Goal: Task Accomplishment & Management: Manage account settings

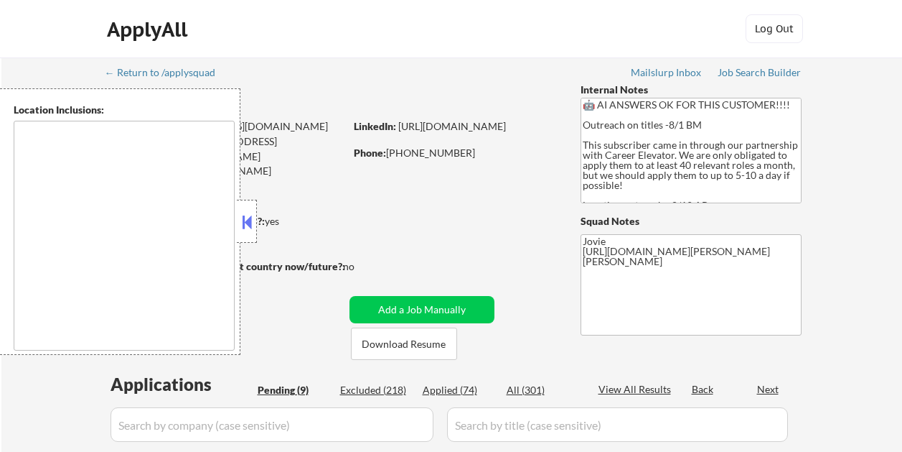
select select ""pending""
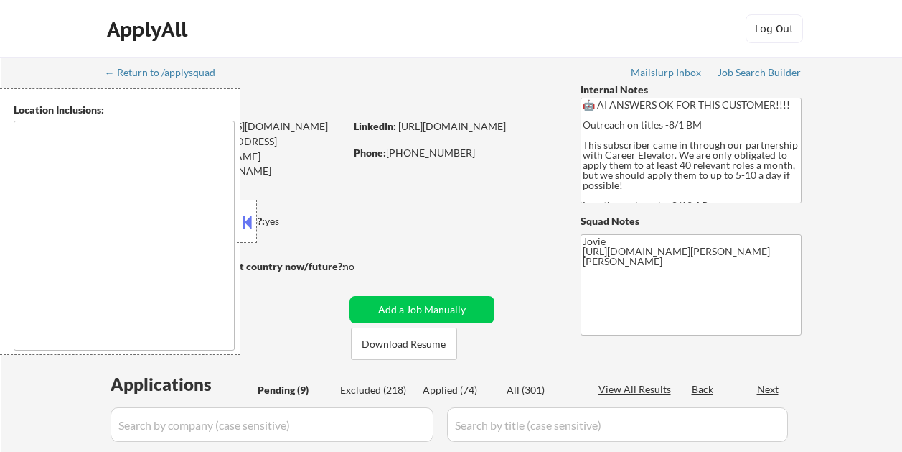
select select ""pending""
type textarea "[GEOGRAPHIC_DATA], [GEOGRAPHIC_DATA] [GEOGRAPHIC_DATA], [GEOGRAPHIC_DATA] [GEOG…"
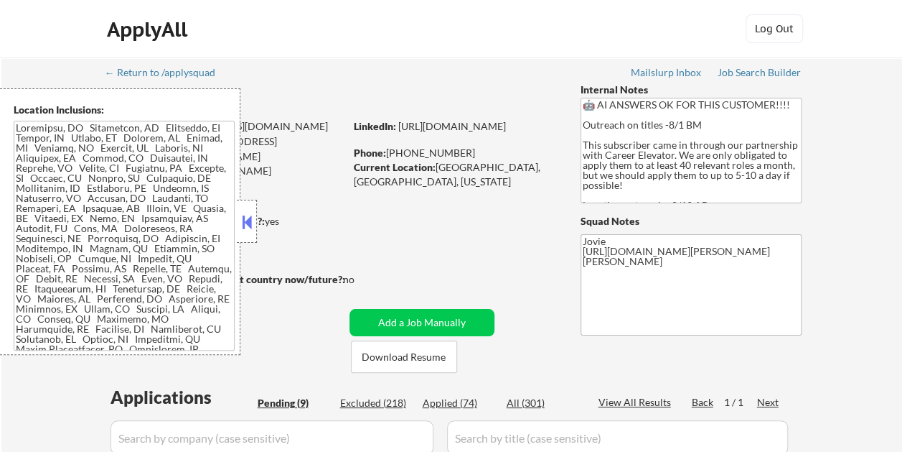
click at [243, 214] on button at bounding box center [247, 222] width 16 height 22
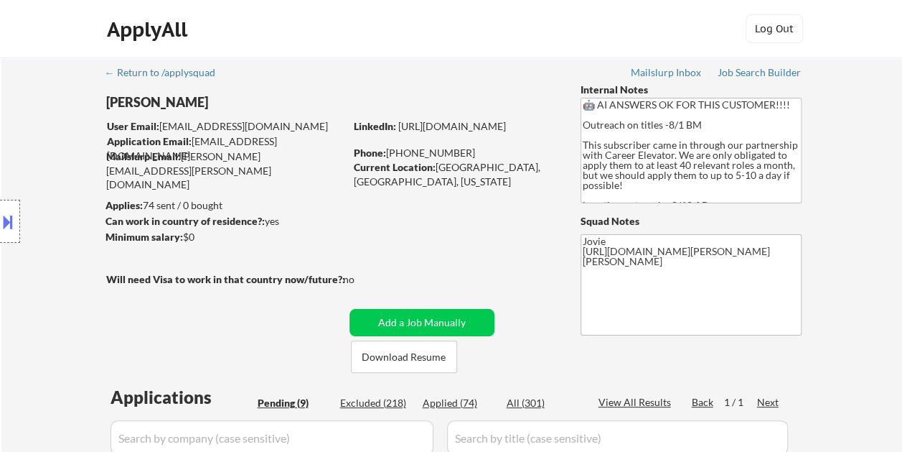
click at [457, 38] on div "ApplyAll Log In Sign Up Log Out" at bounding box center [452, 32] width 718 height 36
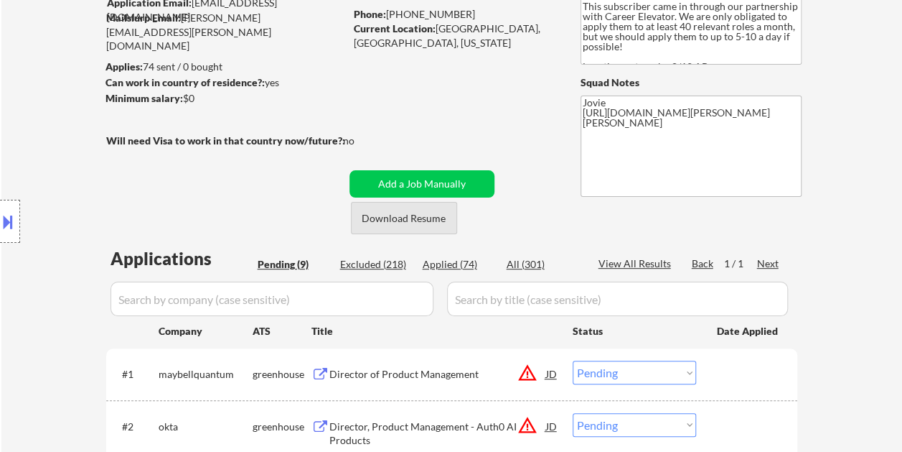
scroll to position [139, 0]
click at [385, 222] on button "Download Resume" at bounding box center [404, 217] width 106 height 32
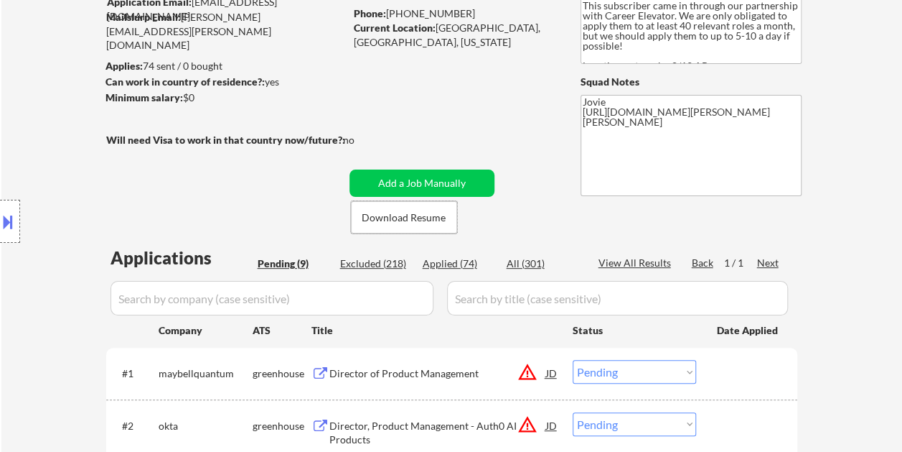
click at [490, 77] on div "← Return to /applysquad Mailslurp Inbox Job Search Builder [PERSON_NAME] User E…" at bounding box center [452, 421] width 717 height 1006
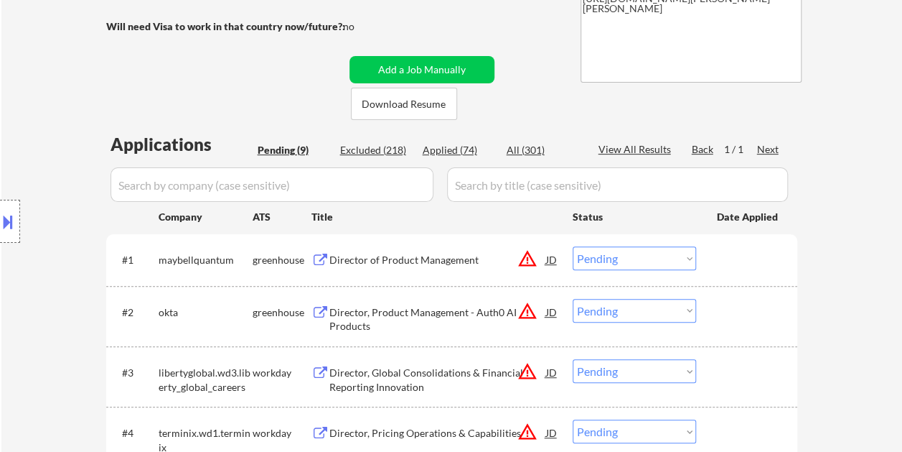
scroll to position [256, 0]
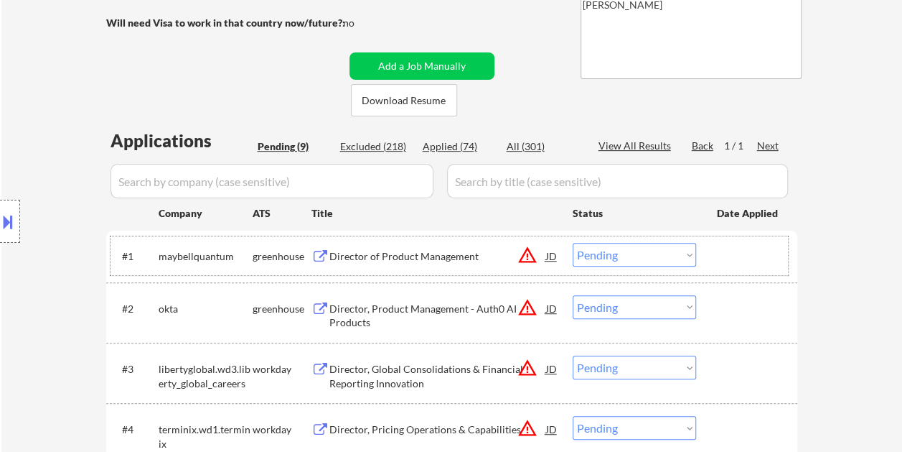
click at [738, 256] on div at bounding box center [748, 256] width 63 height 26
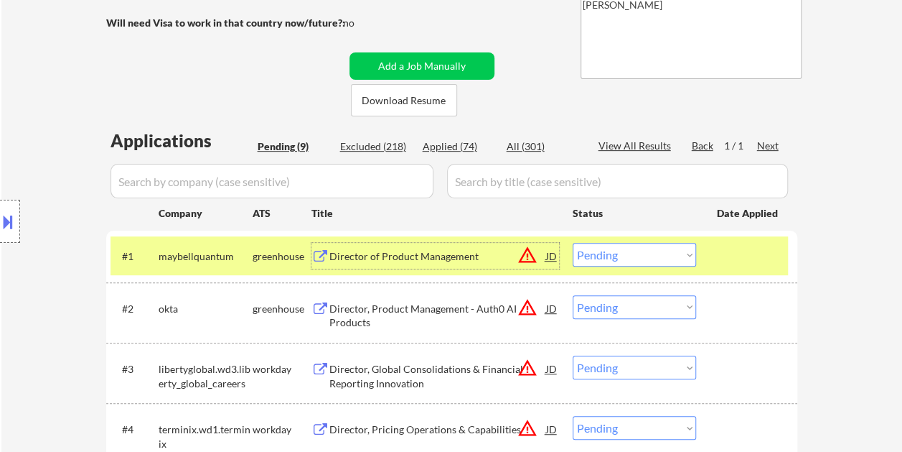
click at [388, 251] on div "Director of Product Management" at bounding box center [438, 256] width 217 height 14
